Goal: Contribute content: Contribute content

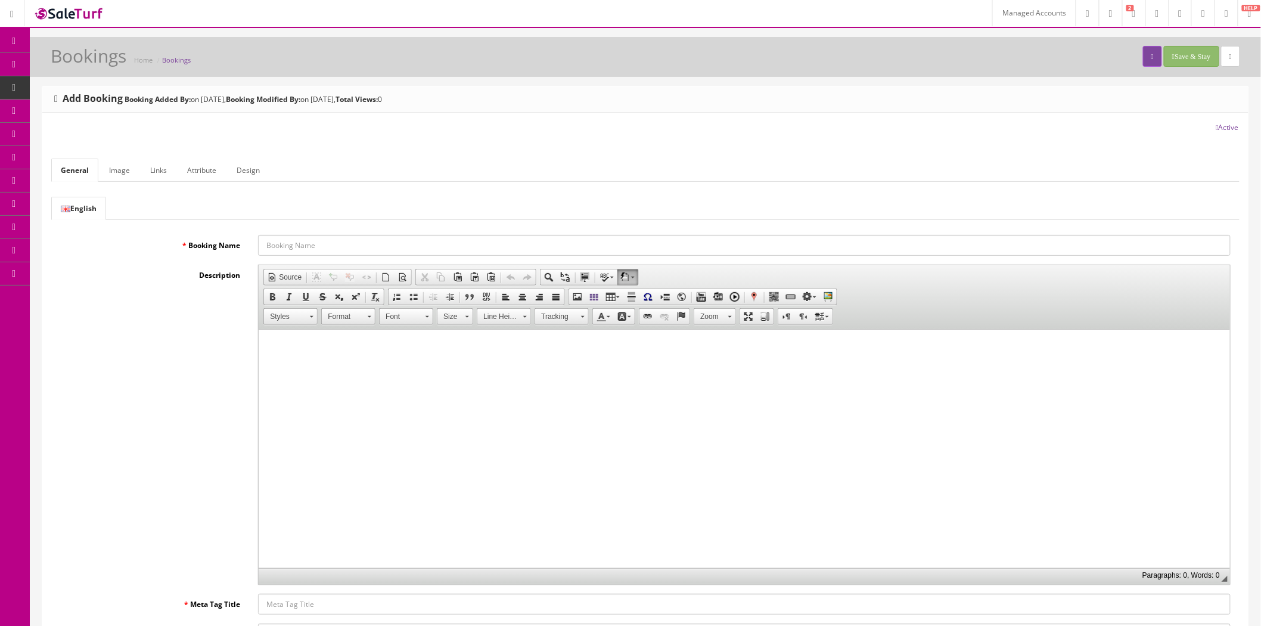
click at [1010, 14] on link "Managed Accounts" at bounding box center [1033, 13] width 83 height 26
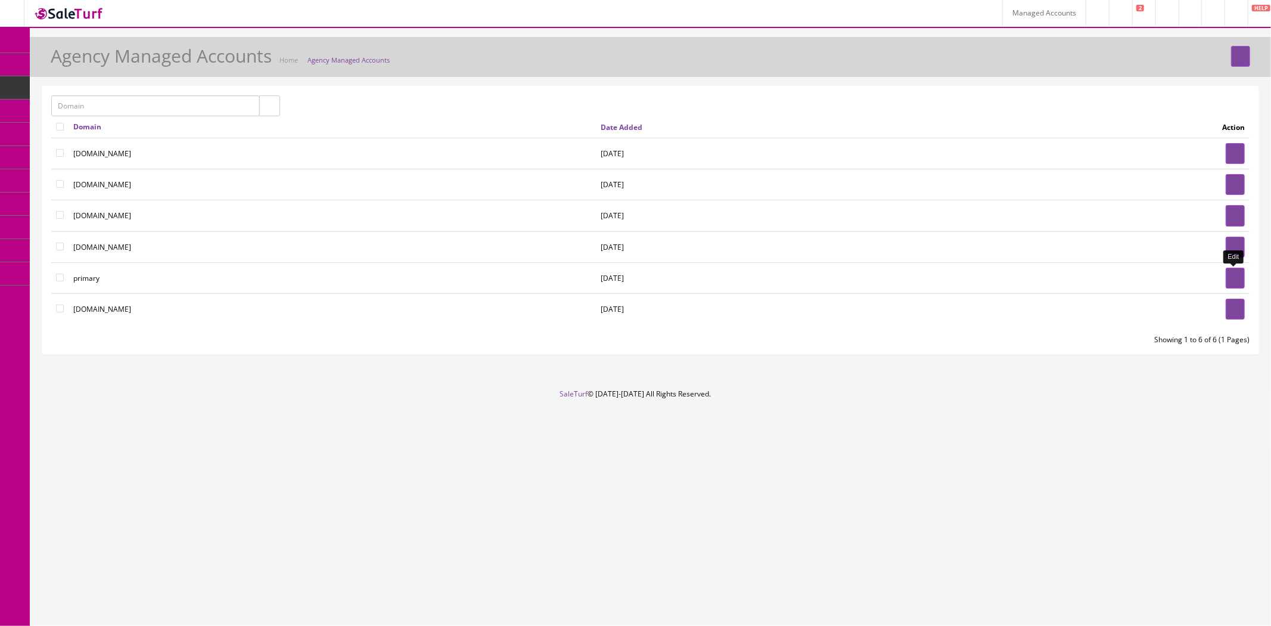
click at [1227, 276] on link at bounding box center [1235, 278] width 19 height 21
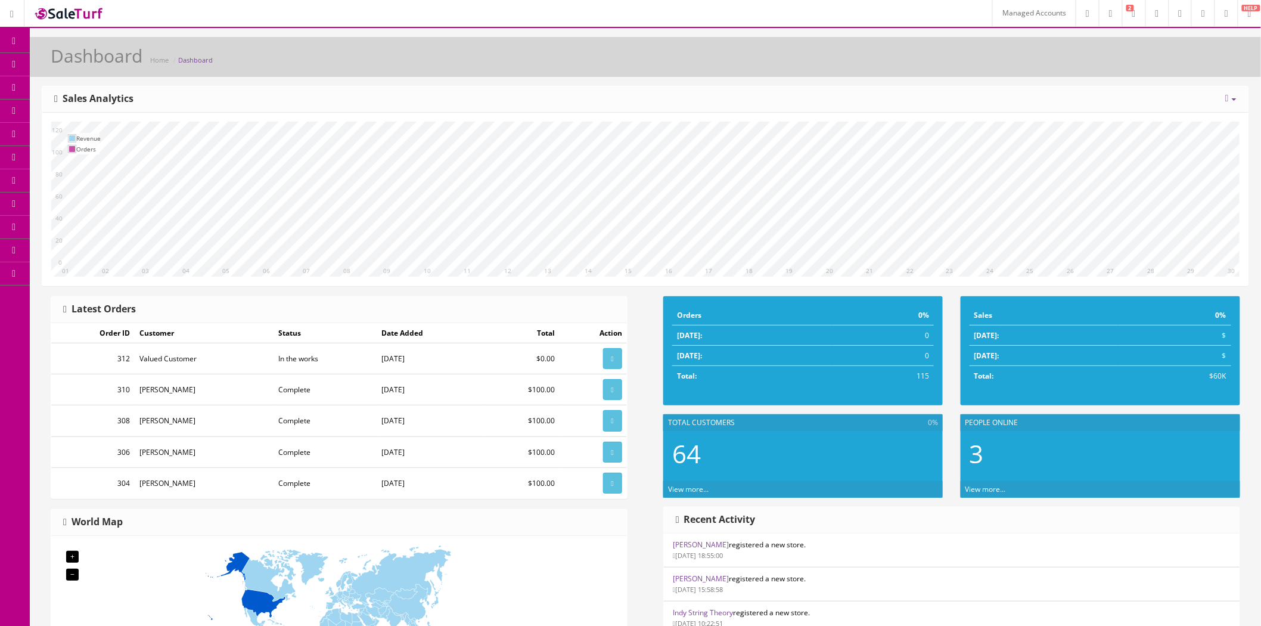
click at [86, 129] on span "Blog" at bounding box center [78, 134] width 15 height 10
click at [120, 157] on link "Articles" at bounding box center [92, 157] width 125 height 23
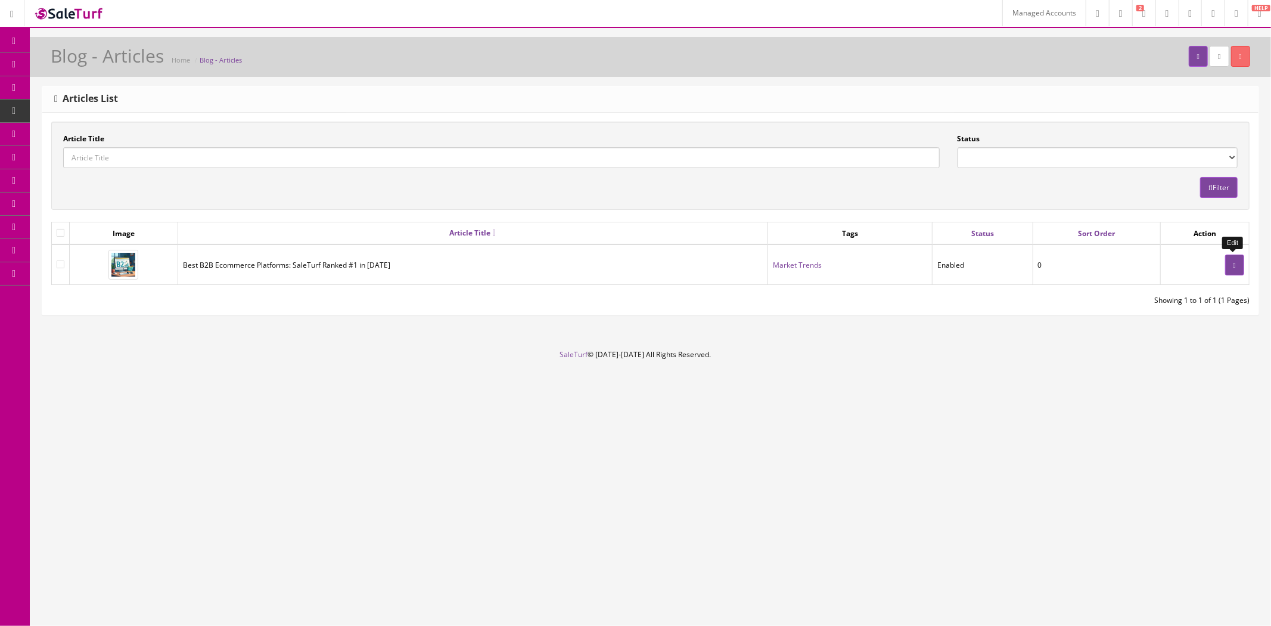
click at [1228, 258] on link at bounding box center [1234, 265] width 19 height 21
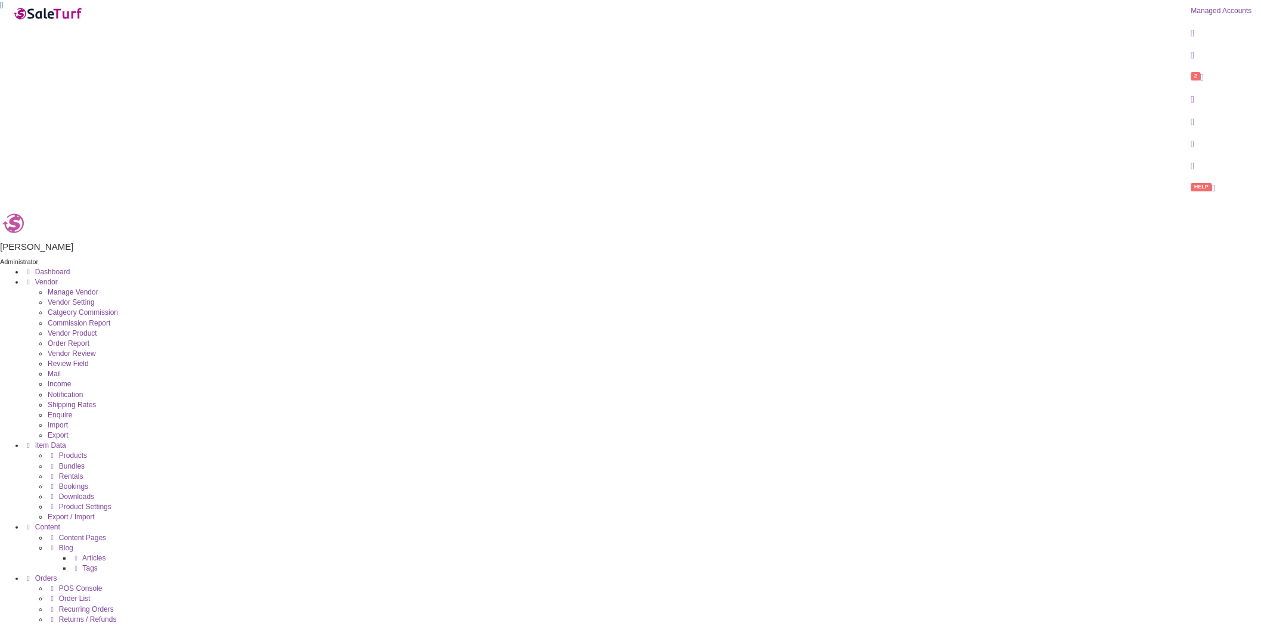
click at [106, 554] on span "Articles" at bounding box center [93, 558] width 23 height 8
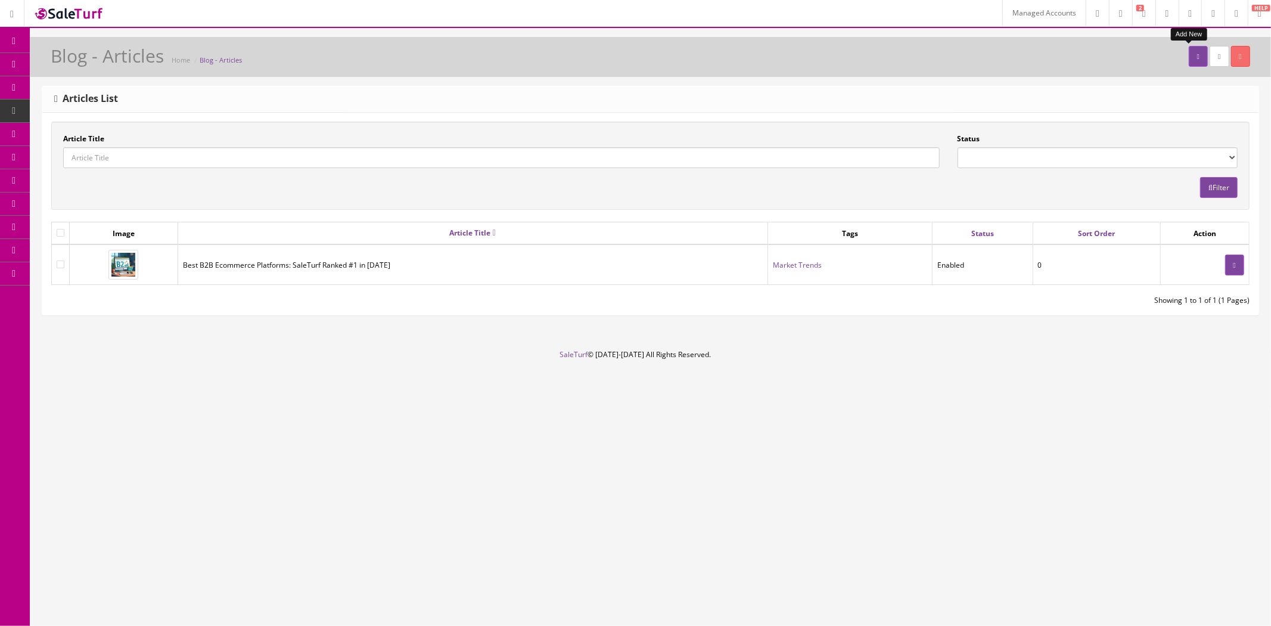
click at [1189, 57] on link at bounding box center [1198, 56] width 19 height 21
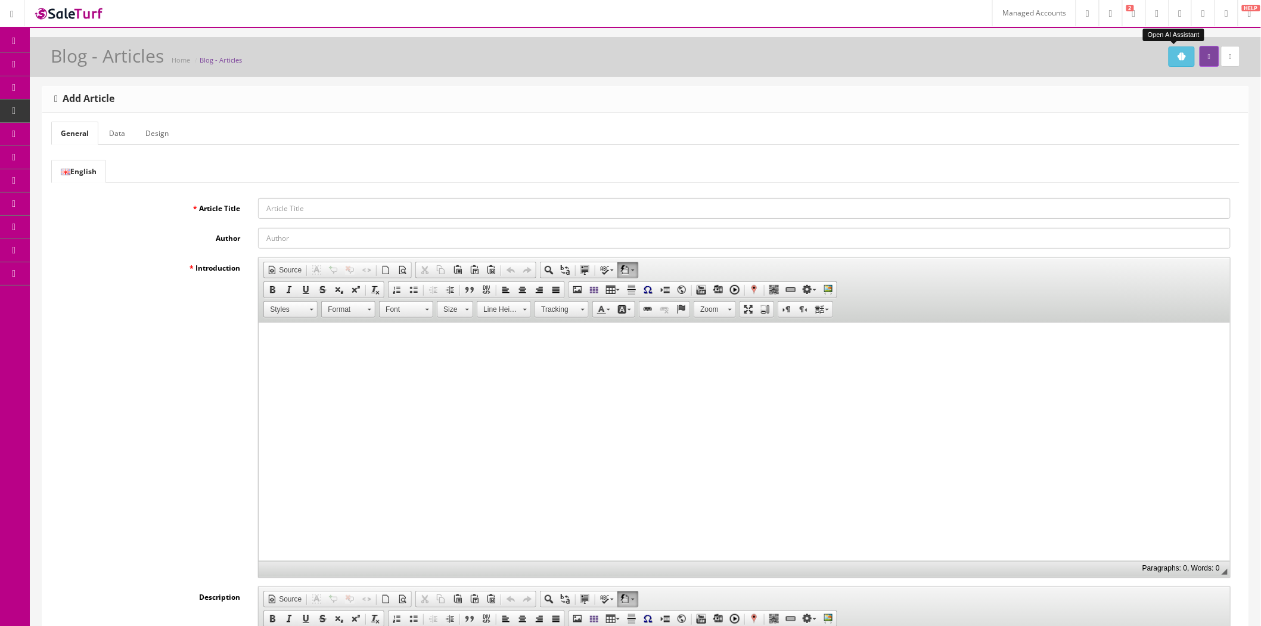
click at [1178, 57] on icon "Open AI Assistant" at bounding box center [1182, 56] width 8 height 8
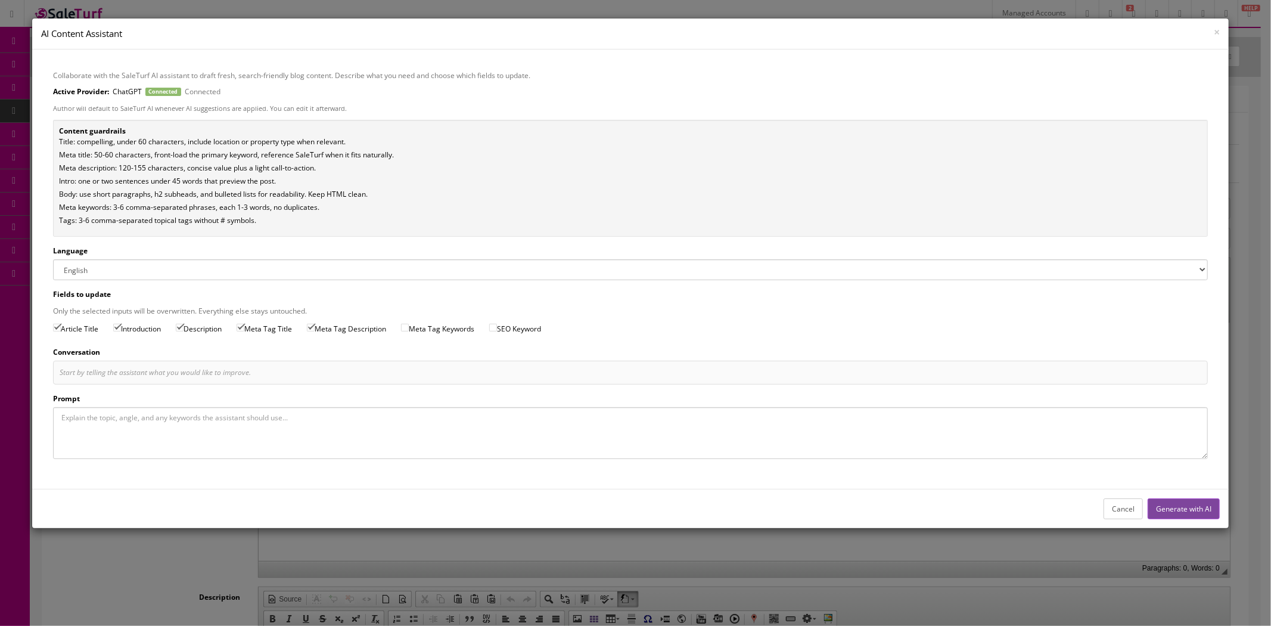
click at [130, 376] on div "Start by telling the assistant what you would like to improve." at bounding box center [631, 372] width 1142 height 11
click at [409, 328] on input "Meta Tag Keywords" at bounding box center [405, 328] width 8 height 8
checkbox input "true"
click at [497, 325] on input "SEO Keyword" at bounding box center [493, 328] width 8 height 8
checkbox input "true"
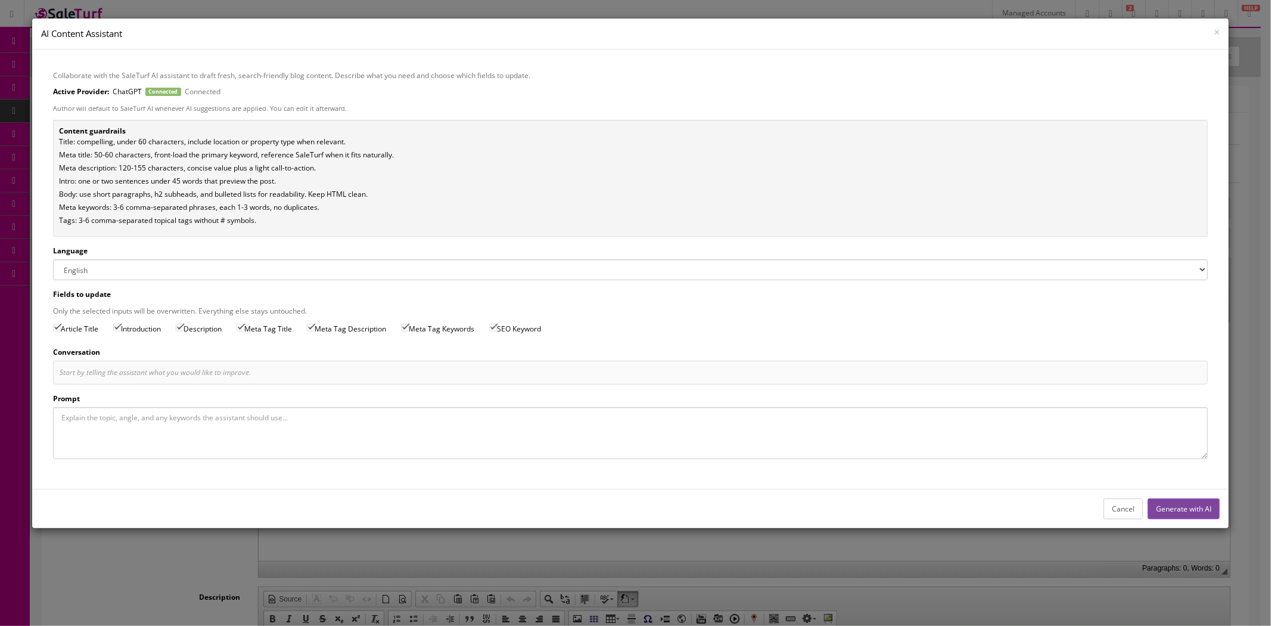
click at [337, 428] on textarea "Prompt" at bounding box center [630, 433] width 1155 height 52
type textarea "Create me a blog on how Ecommerce is changing and how companies can prepare for…"
click at [1182, 509] on button "Generate with AI" at bounding box center [1184, 508] width 72 height 21
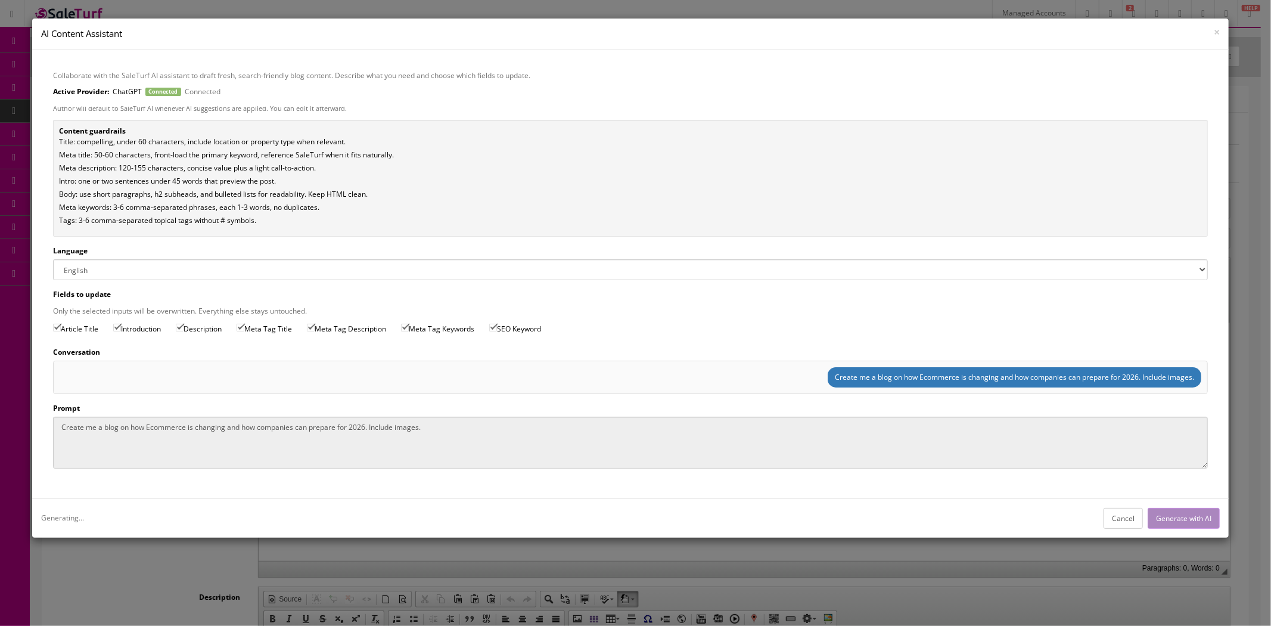
type input "Ecommerce Trends 2026: How Real Estate Firms Prepare"
type input "SaleTurf AI"
type input "Ecommerce Trends 2026 for U.S. Real Estate Companies"
type textarea "Learn how ecommerce will transform real estate by 2026: AI search, one-click cl…"
type textarea "real estate, proptech, virtual tours, digital closing, home buying"
